Goal: Find specific fact: Find specific fact

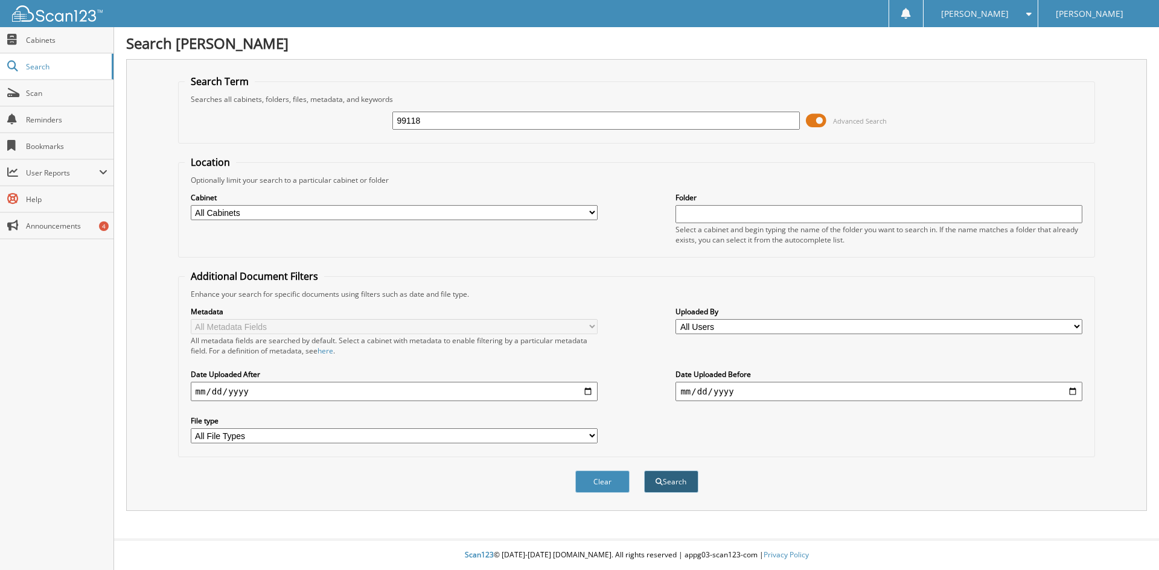
type input "99118"
click at [674, 479] on button "Search" at bounding box center [671, 482] width 54 height 22
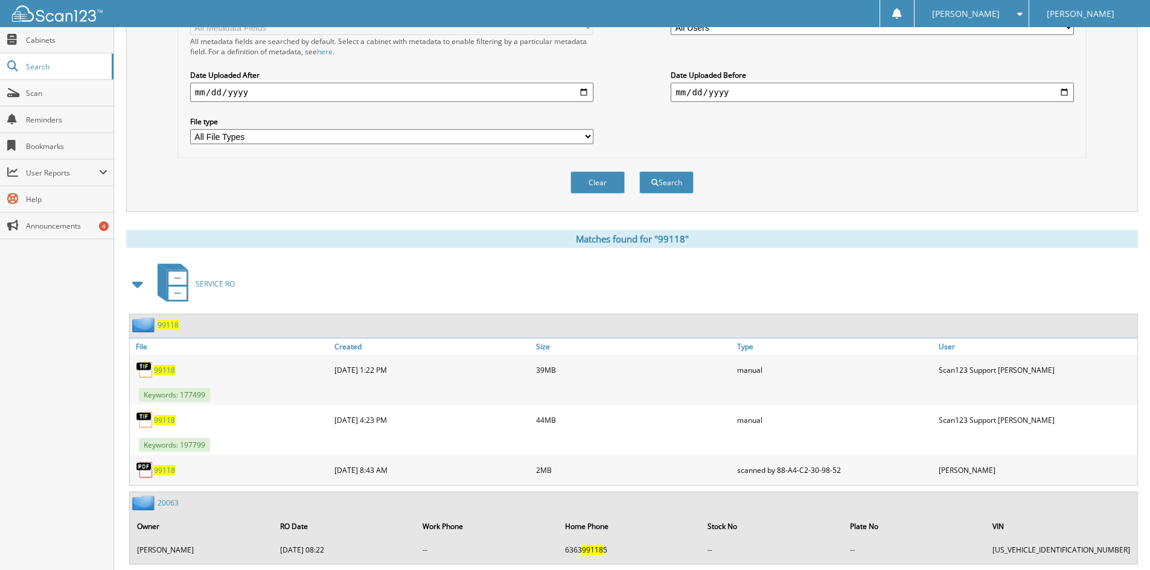
scroll to position [302, 0]
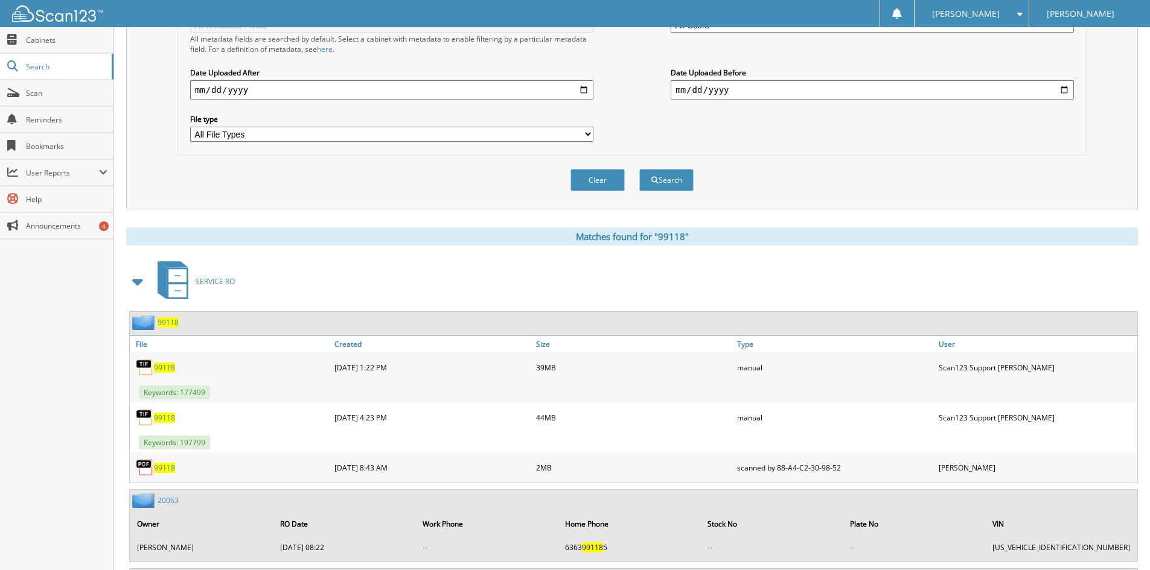
click at [171, 469] on span "99118" at bounding box center [164, 468] width 21 height 10
